Goal: Information Seeking & Learning: Learn about a topic

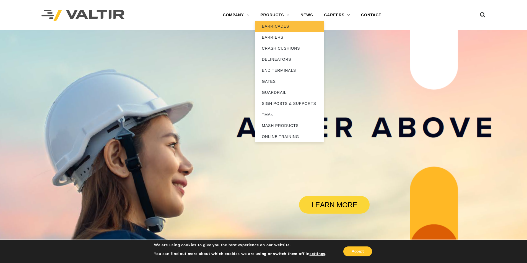
click at [285, 27] on link "BARRICADES" at bounding box center [289, 26] width 69 height 11
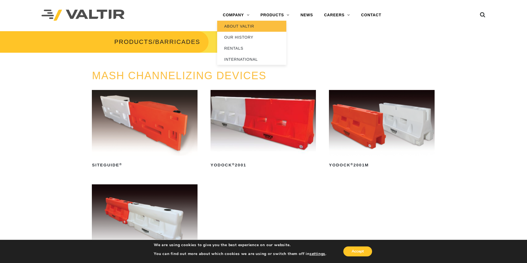
click at [243, 28] on link "ABOUT VALTIR" at bounding box center [251, 26] width 69 height 11
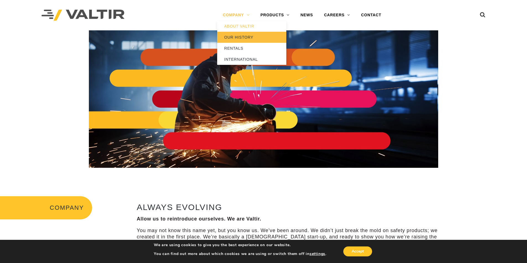
click at [242, 39] on link "OUR HISTORY" at bounding box center [251, 37] width 69 height 11
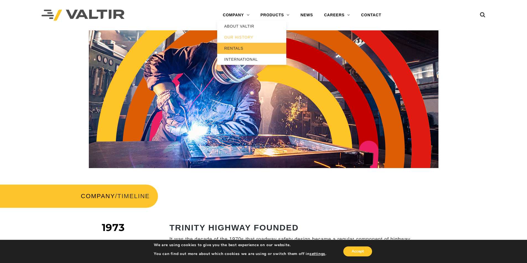
click at [241, 46] on link "RENTALS" at bounding box center [251, 48] width 69 height 11
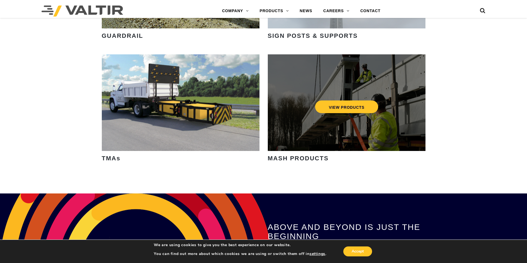
scroll to position [829, 0]
click at [338, 100] on div "VIEW PRODUCTS" at bounding box center [346, 107] width 135 height 18
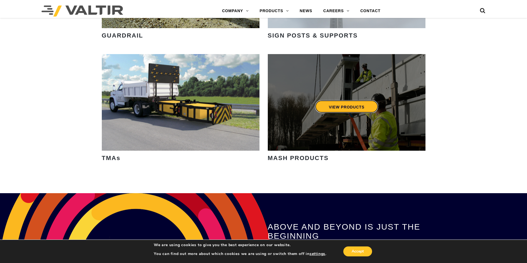
click at [360, 113] on link "VIEW PRODUCTS" at bounding box center [346, 106] width 63 height 13
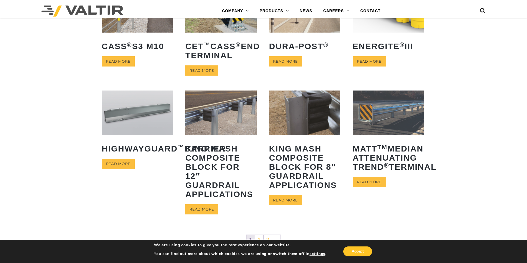
scroll to position [221, 0]
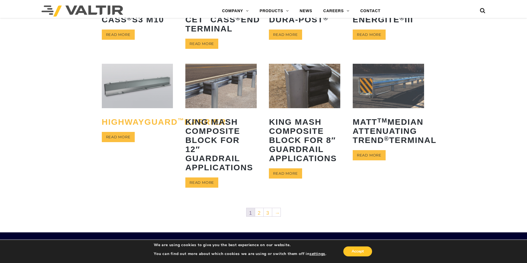
click at [130, 125] on h2 "HighwayGuard ™ Barrier" at bounding box center [137, 121] width 71 height 17
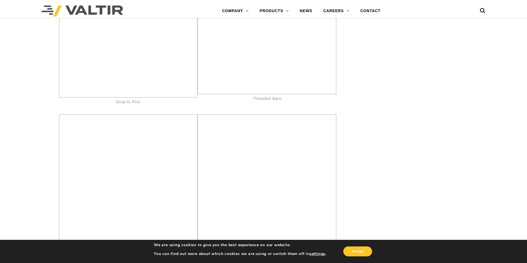
scroll to position [2922, 0]
